Goal: Find specific page/section: Find specific page/section

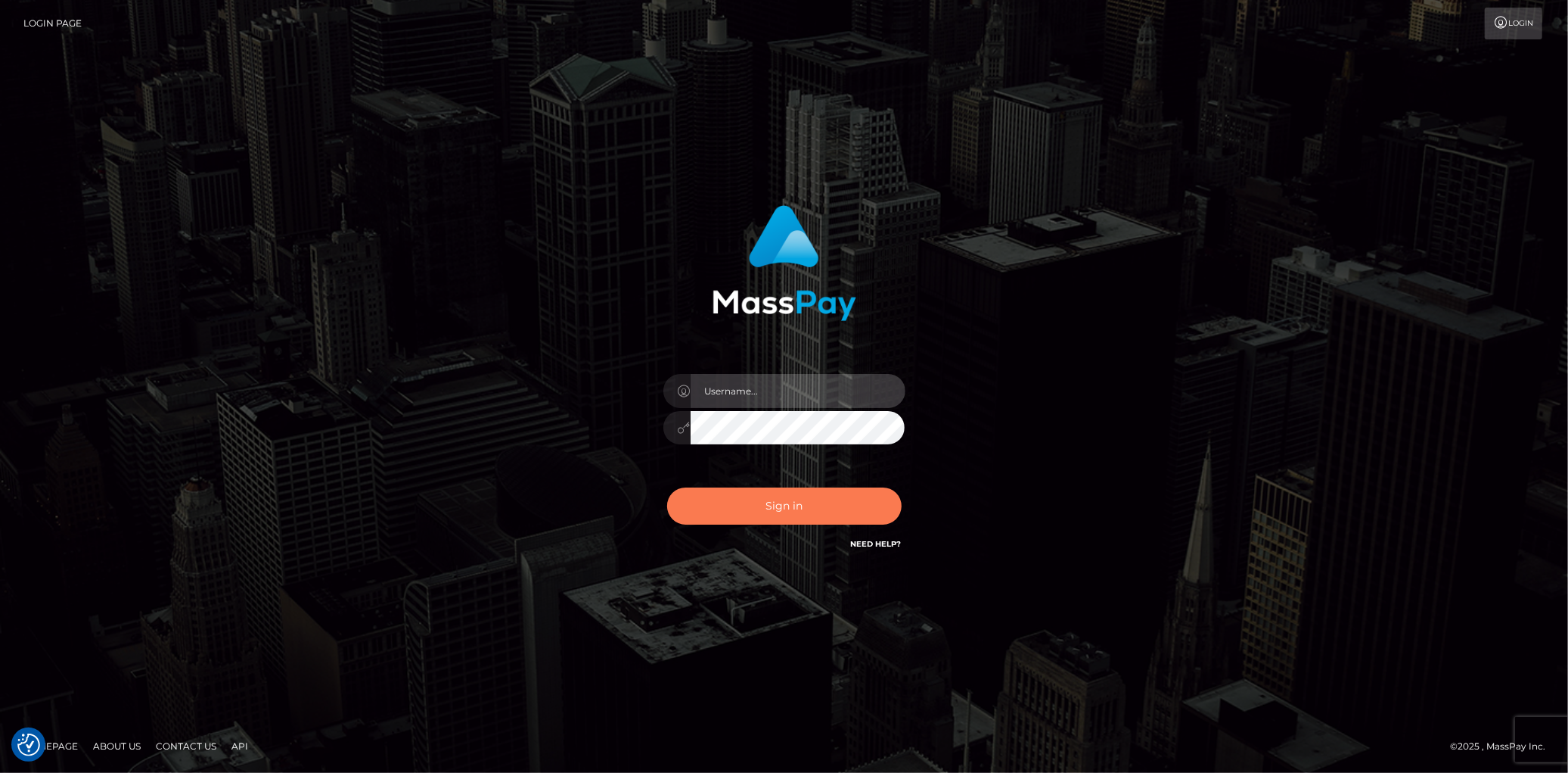
type input "Eduard Gavrilescu"
click at [758, 507] on button "Sign in" at bounding box center [785, 506] width 235 height 37
type input "Eduard Gavrilescu"
click at [743, 512] on button "Sign in" at bounding box center [785, 506] width 235 height 37
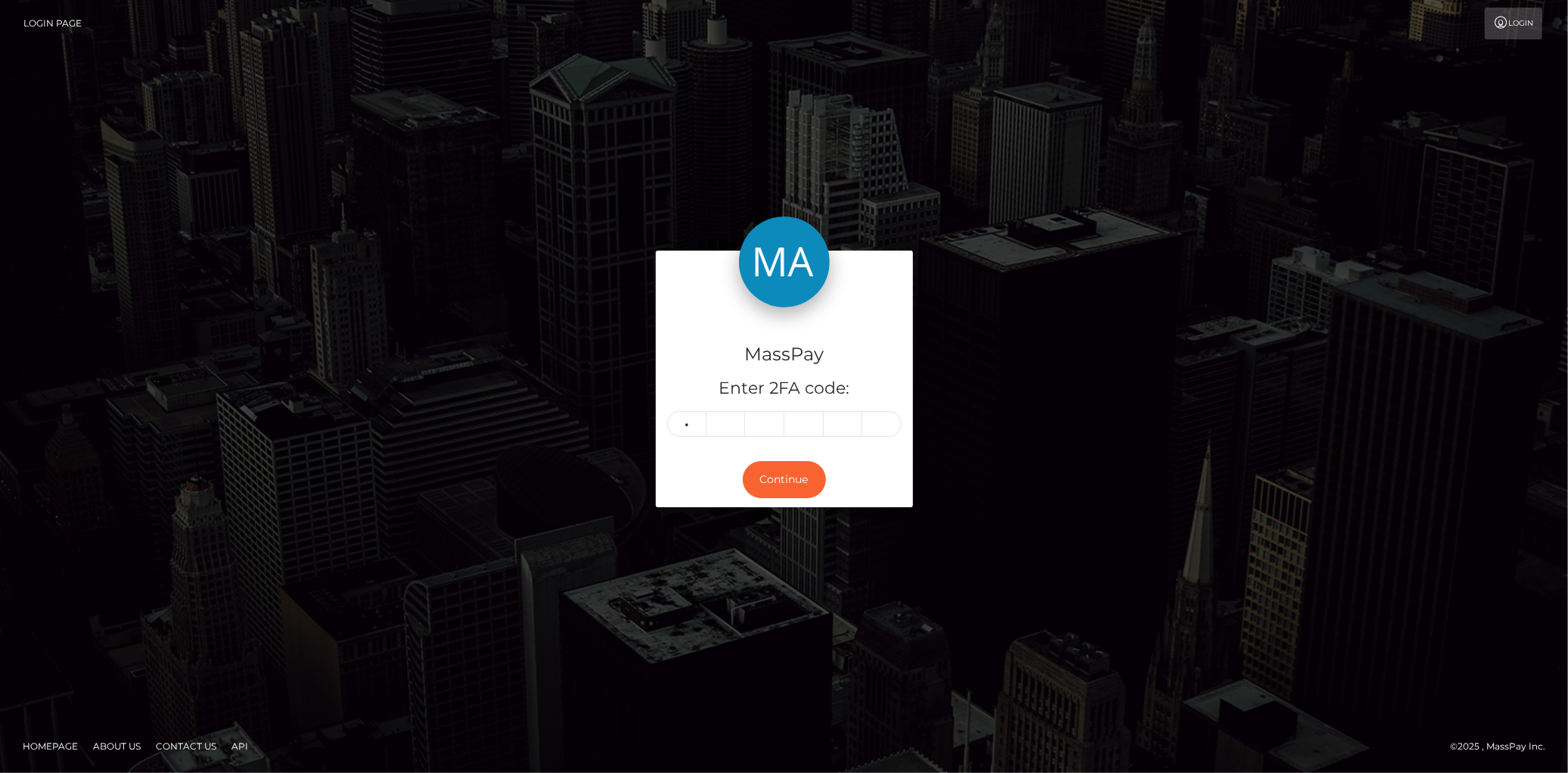
type input "0"
type input "2"
type input "9"
type input "7"
type input "5"
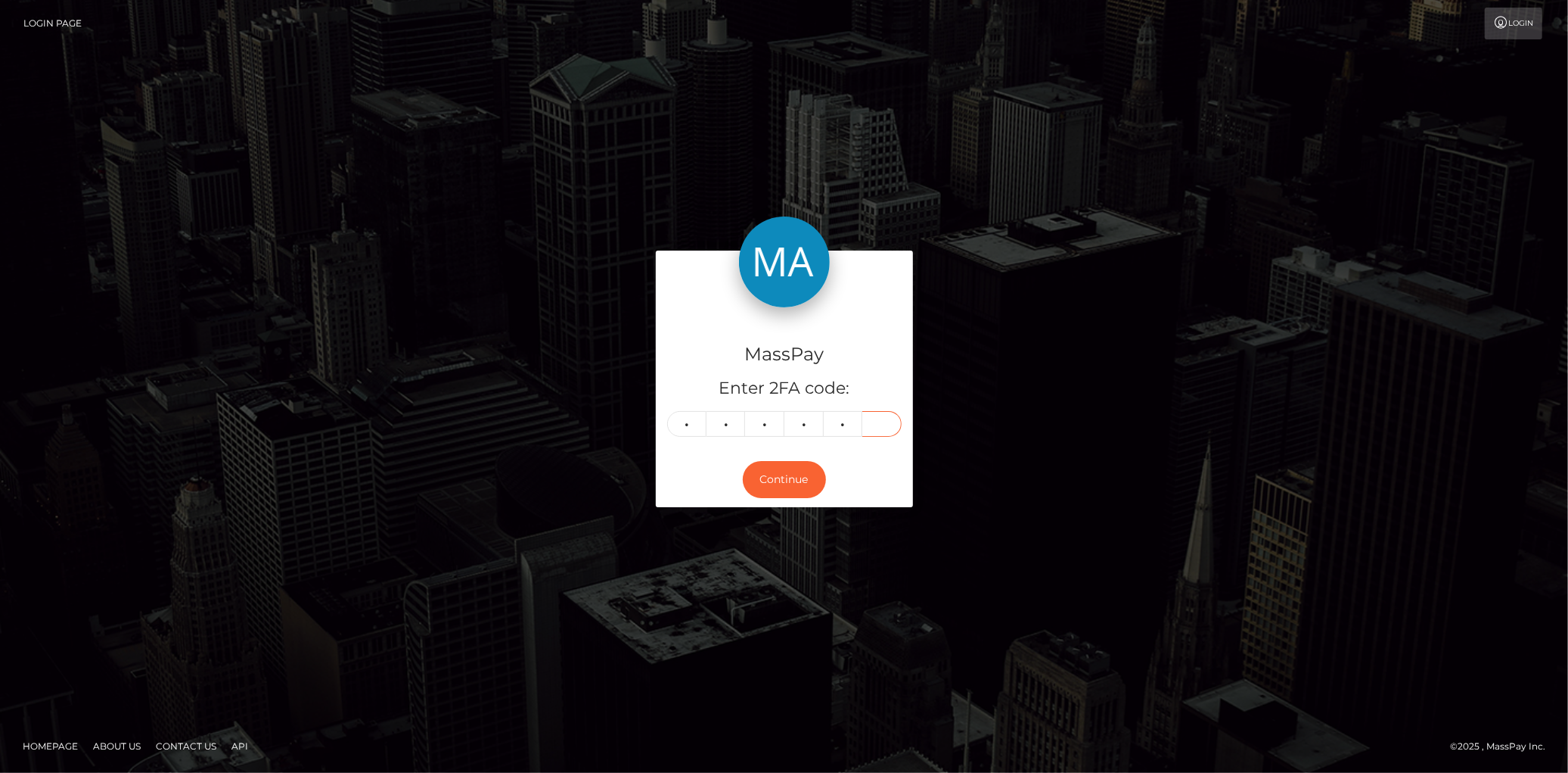
type input "6"
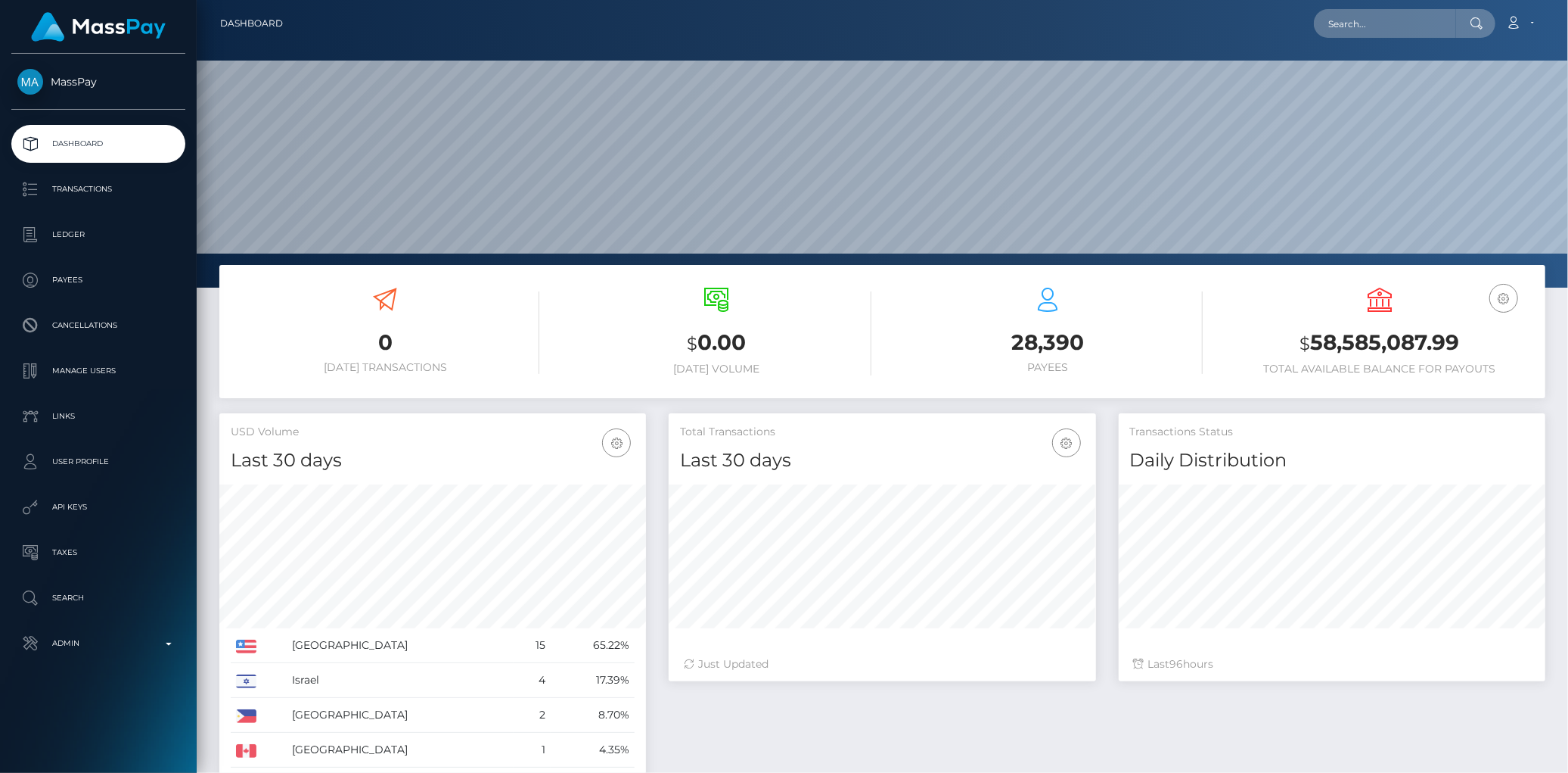
scroll to position [268, 427]
type input "109.75.36.103"
paste input "poact_sTxzpGgtGpAu"
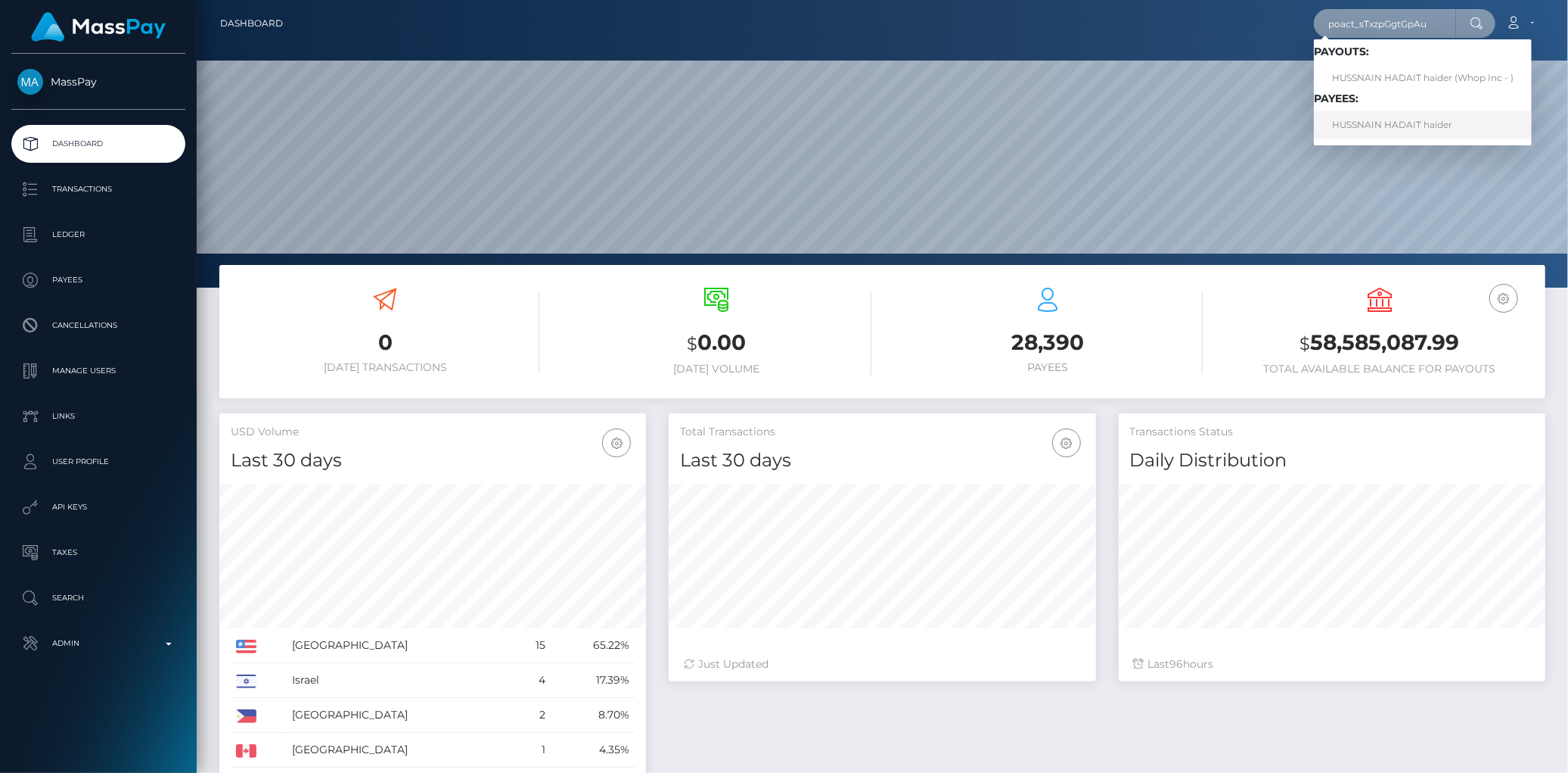
type input "poact_sTxzpGgtGpAu"
click at [1364, 125] on link "HUSSNAIN HADAIT haider" at bounding box center [1422, 125] width 218 height 28
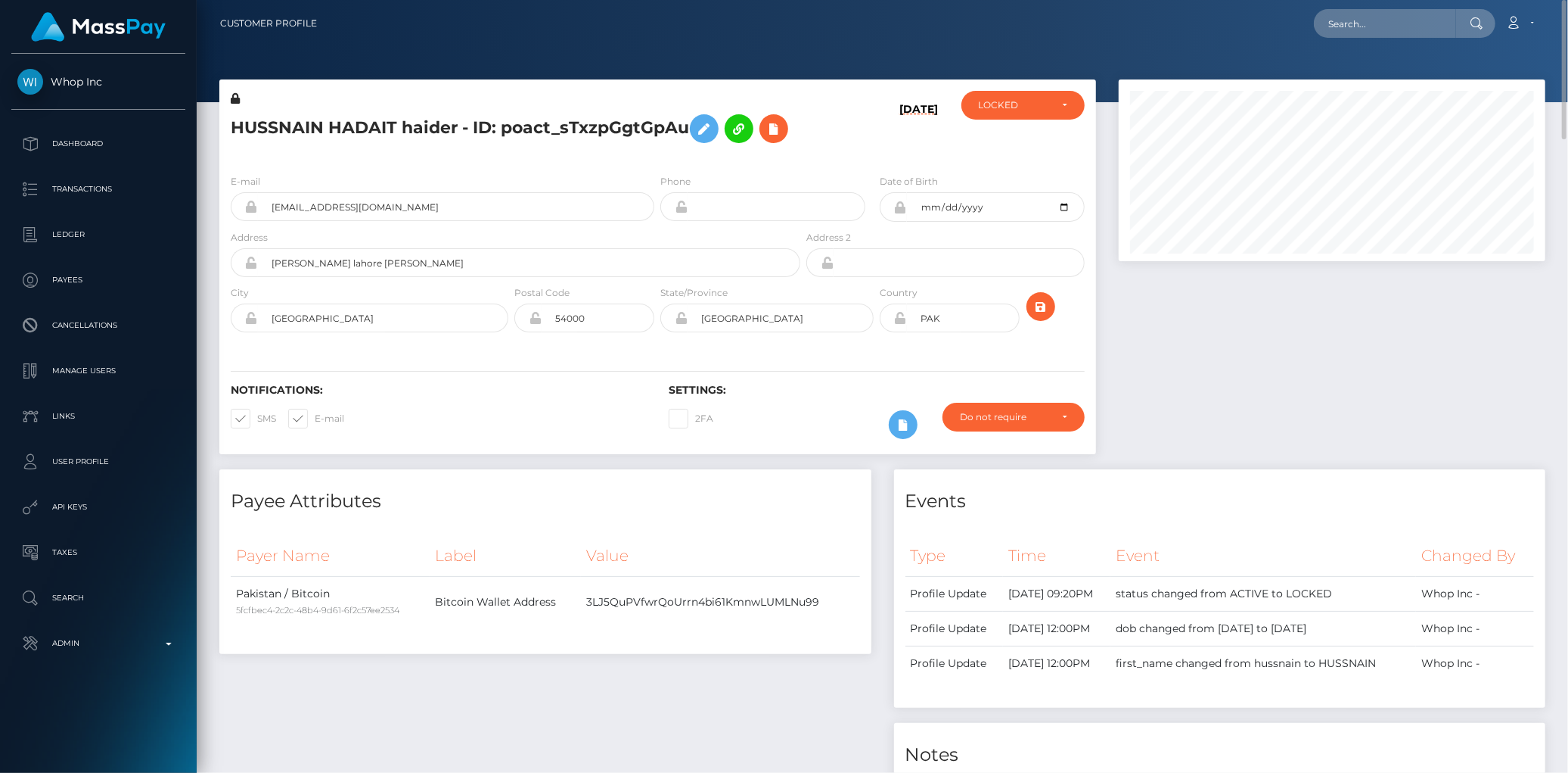
drag, startPoint x: 321, startPoint y: 109, endPoint x: 317, endPoint y: 132, distance: 23.3
click at [321, 110] on h5 "HUSSNAIN HADAIT haider - ID: poact_sTxzpGgtGpAu" at bounding box center [511, 129] width 561 height 44
click at [317, 132] on h5 "HUSSNAIN HADAIT haider - ID: poact_sTxzpGgtGpAu" at bounding box center [511, 129] width 561 height 44
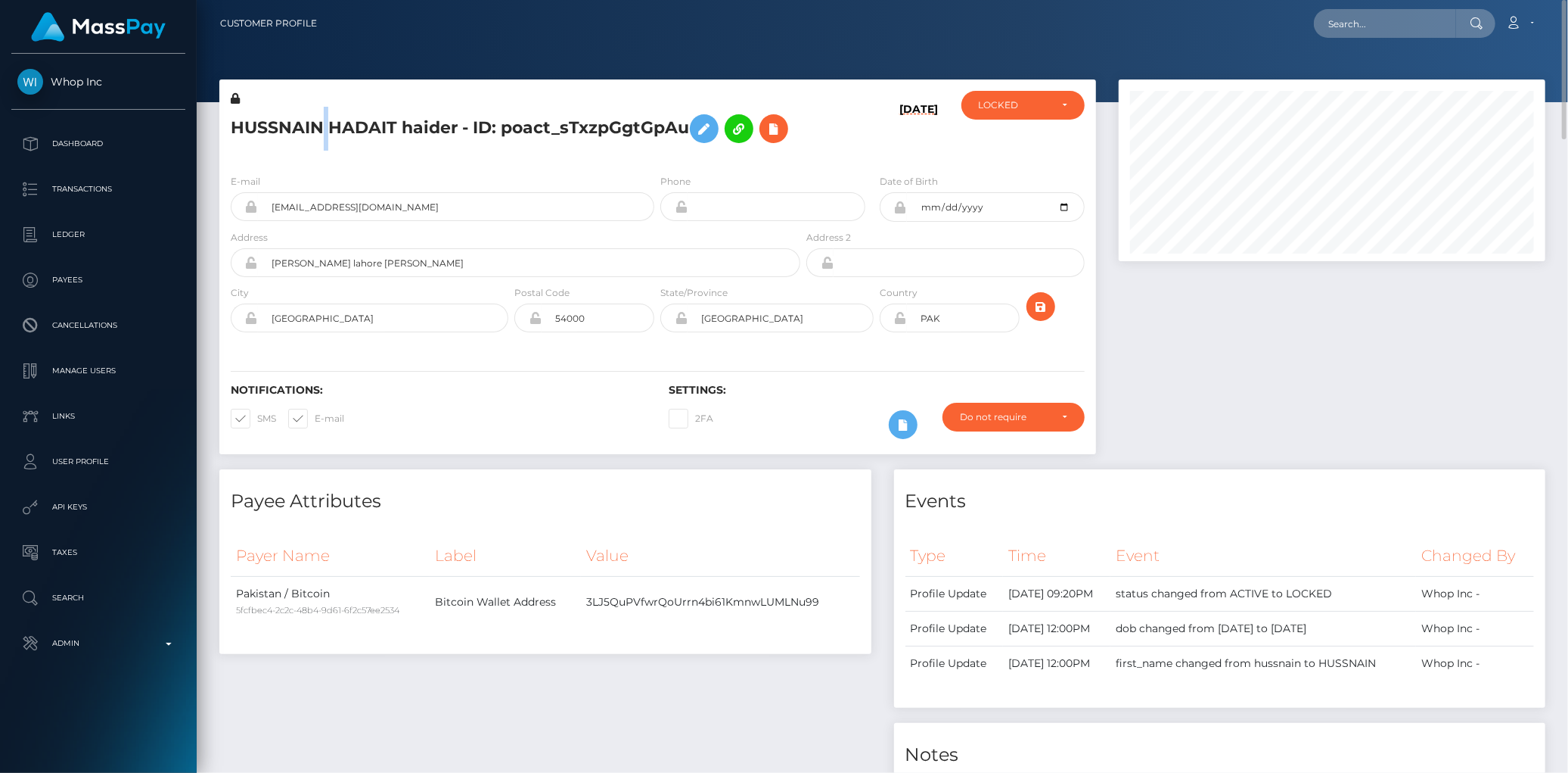
copy h5 "HUSSNAIN HADAIT haider - ID: poact_sTxzpGgtGpAu"
